Goal: Obtain resource: Download file/media

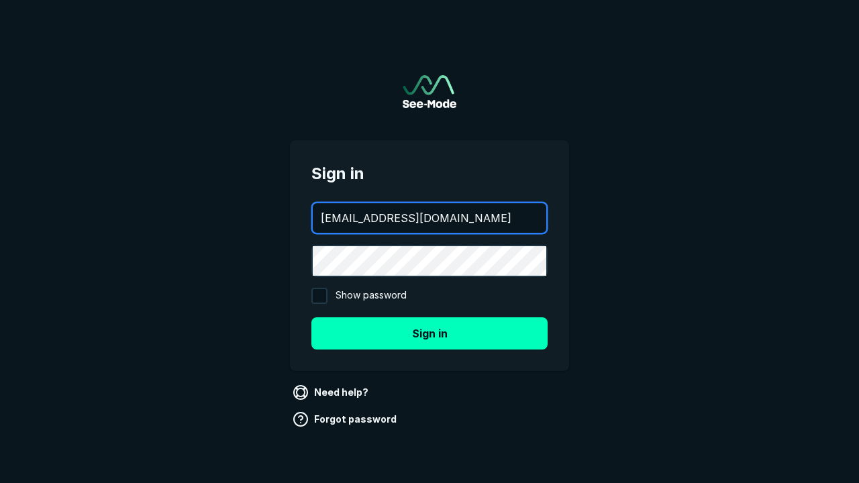
type input "aws+playwright@see-mode.com"
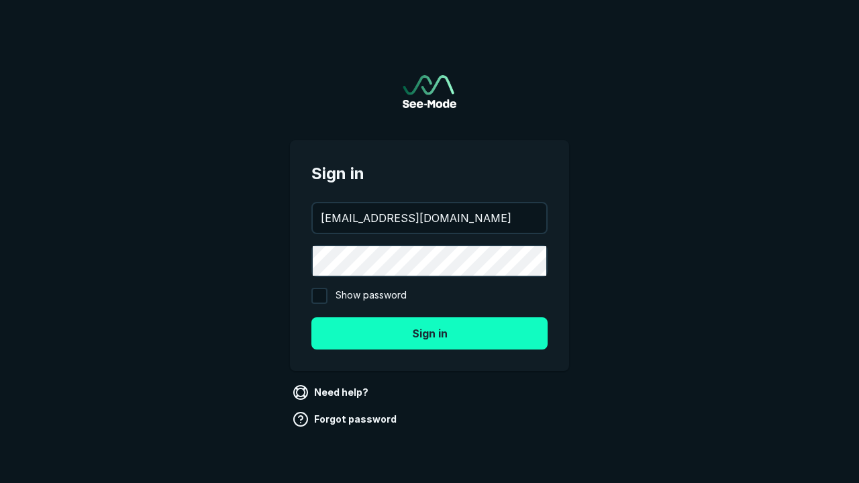
click at [430, 333] on button "Sign in" at bounding box center [429, 333] width 236 height 32
